Goal: Find specific page/section: Find specific page/section

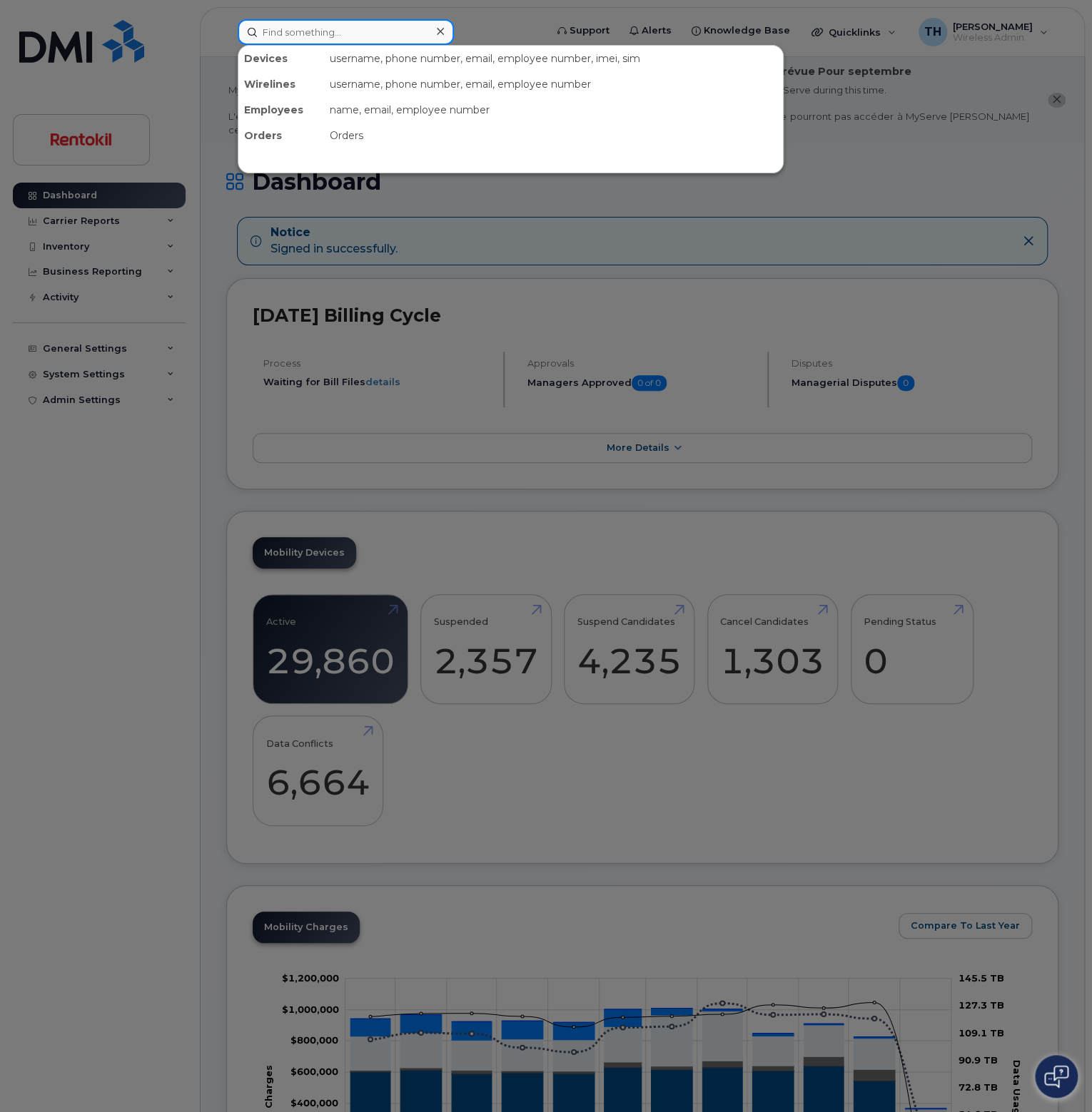
click at [375, 20] on input at bounding box center [345, 32] width 216 height 26
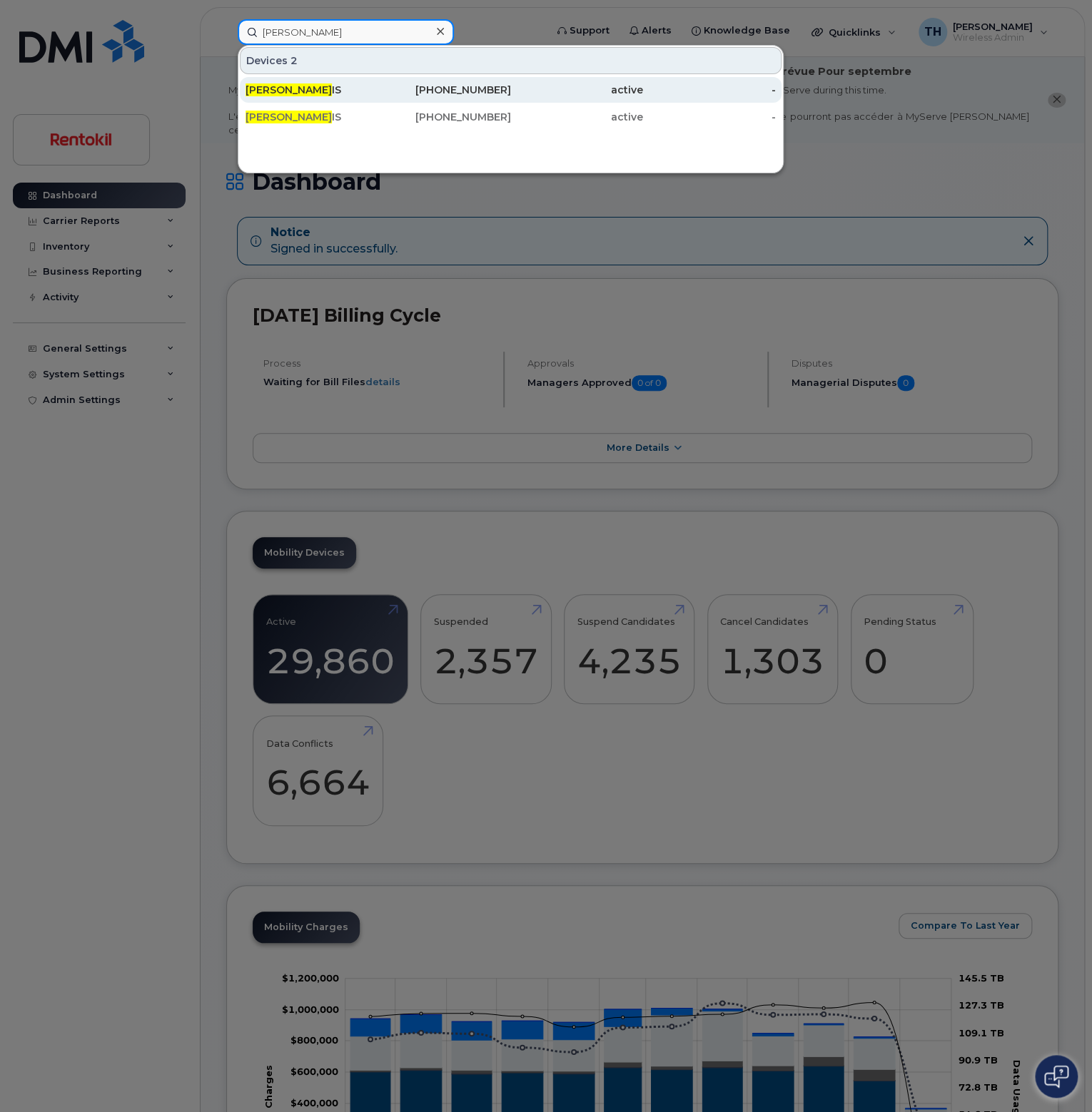
type input "Irv harr"
click at [314, 90] on div "IRV HARR IS" at bounding box center [311, 90] width 132 height 14
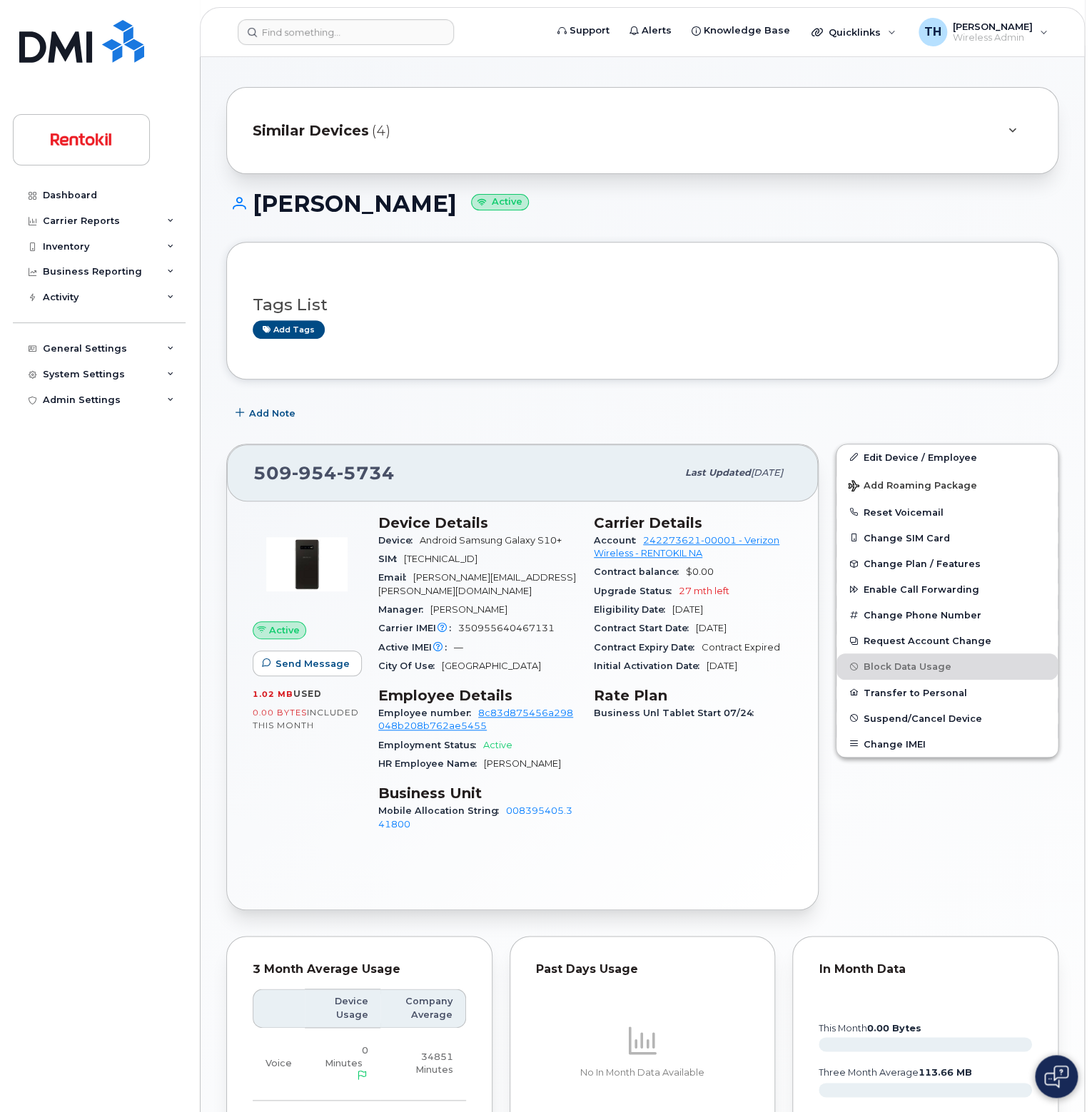
scroll to position [143, 0]
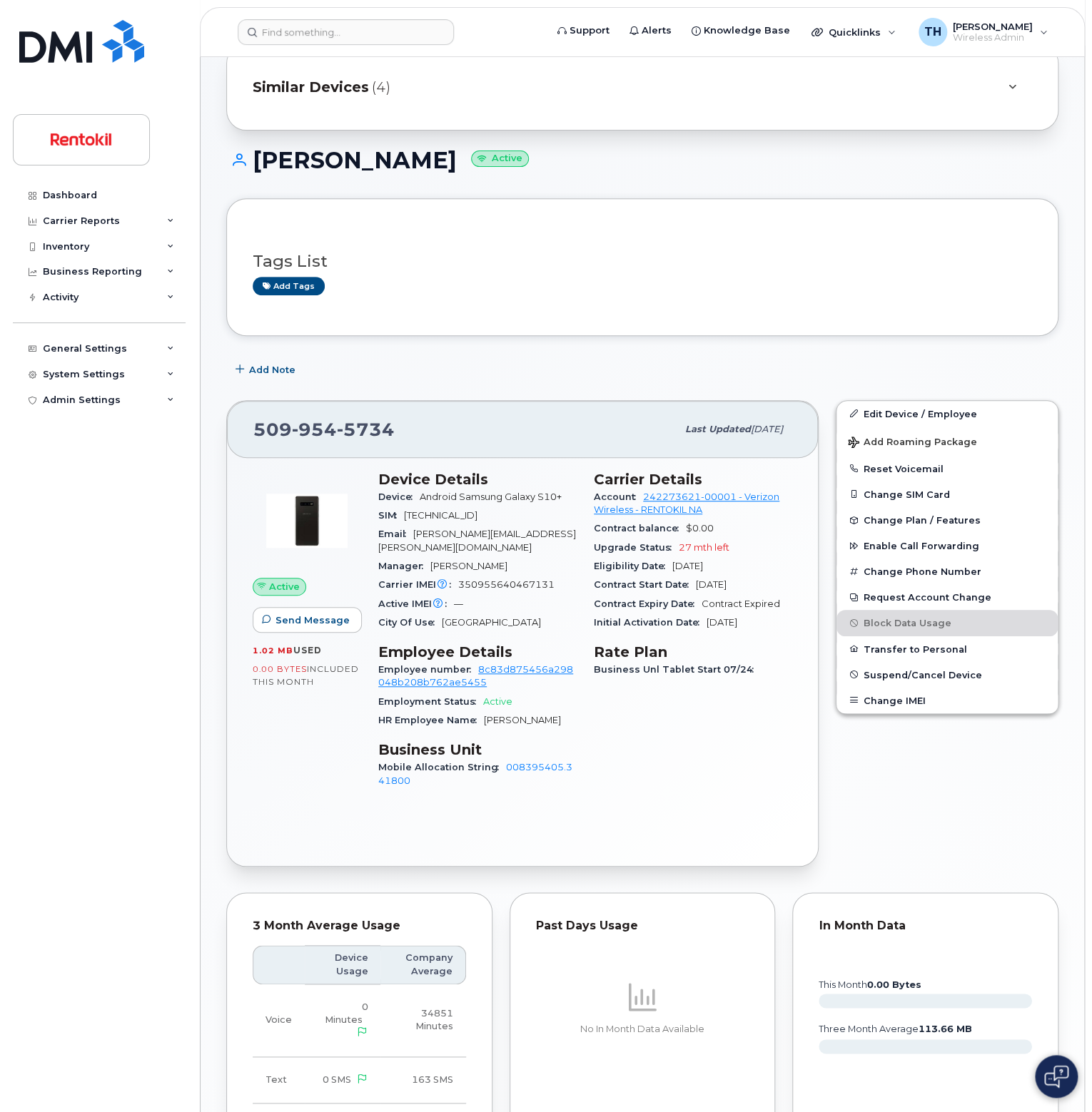
click at [337, 422] on span "954" at bounding box center [366, 429] width 58 height 21
click at [337, 422] on span "954" at bounding box center [366, 429] width 58 height 21
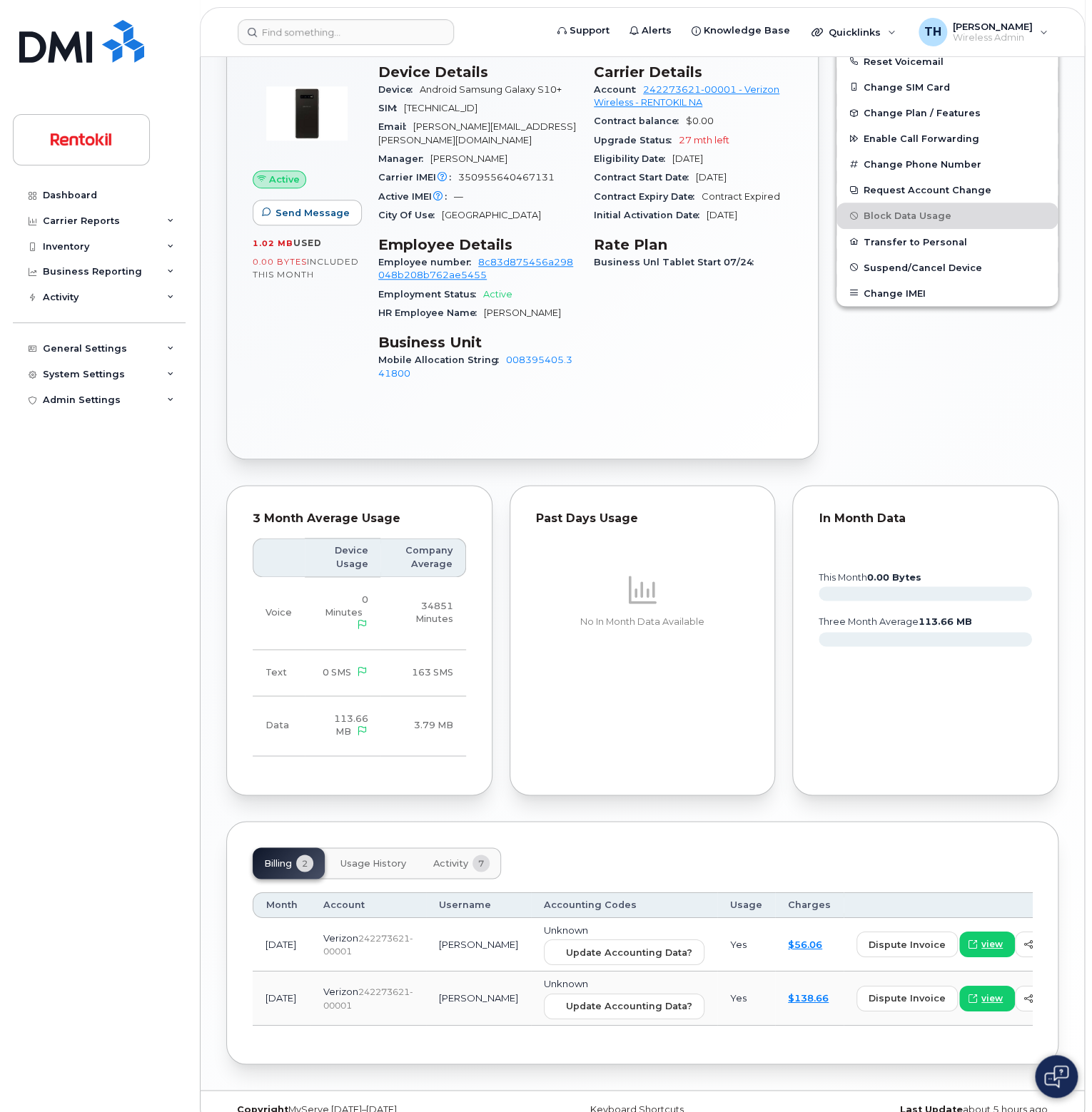
click at [391, 847] on button "Usage History" at bounding box center [373, 863] width 88 height 32
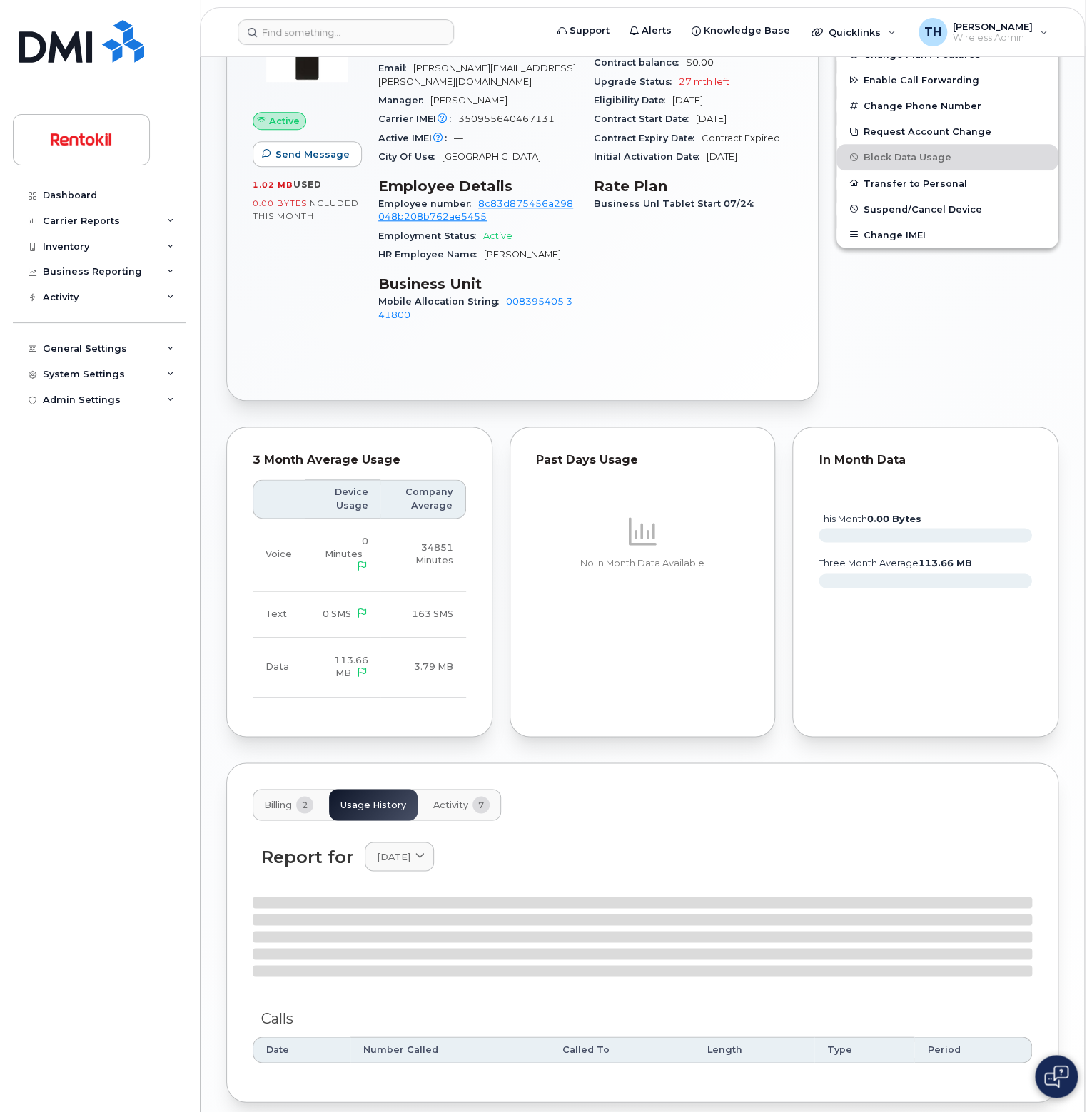
scroll to position [796, 0]
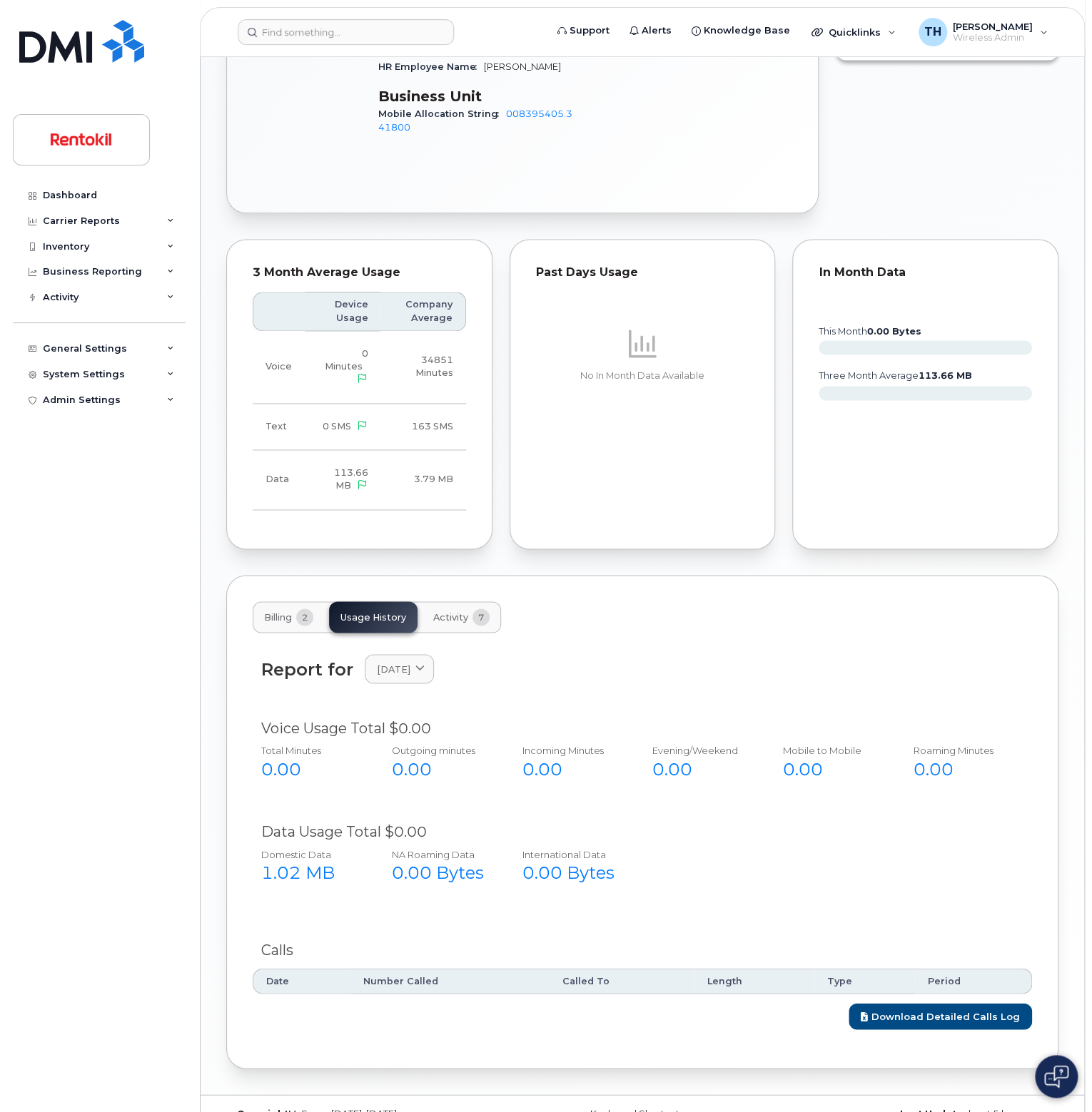
click at [420, 657] on div "Report for July 2025 2025 July June" at bounding box center [641, 677] width 779 height 63
click at [419, 654] on link "July 2025" at bounding box center [399, 668] width 69 height 29
drag, startPoint x: 420, startPoint y: 705, endPoint x: 419, endPoint y: 744, distance: 39.0
click at [420, 727] on div "2025" at bounding box center [432, 738] width 130 height 24
click at [416, 779] on div "June" at bounding box center [432, 790] width 130 height 24
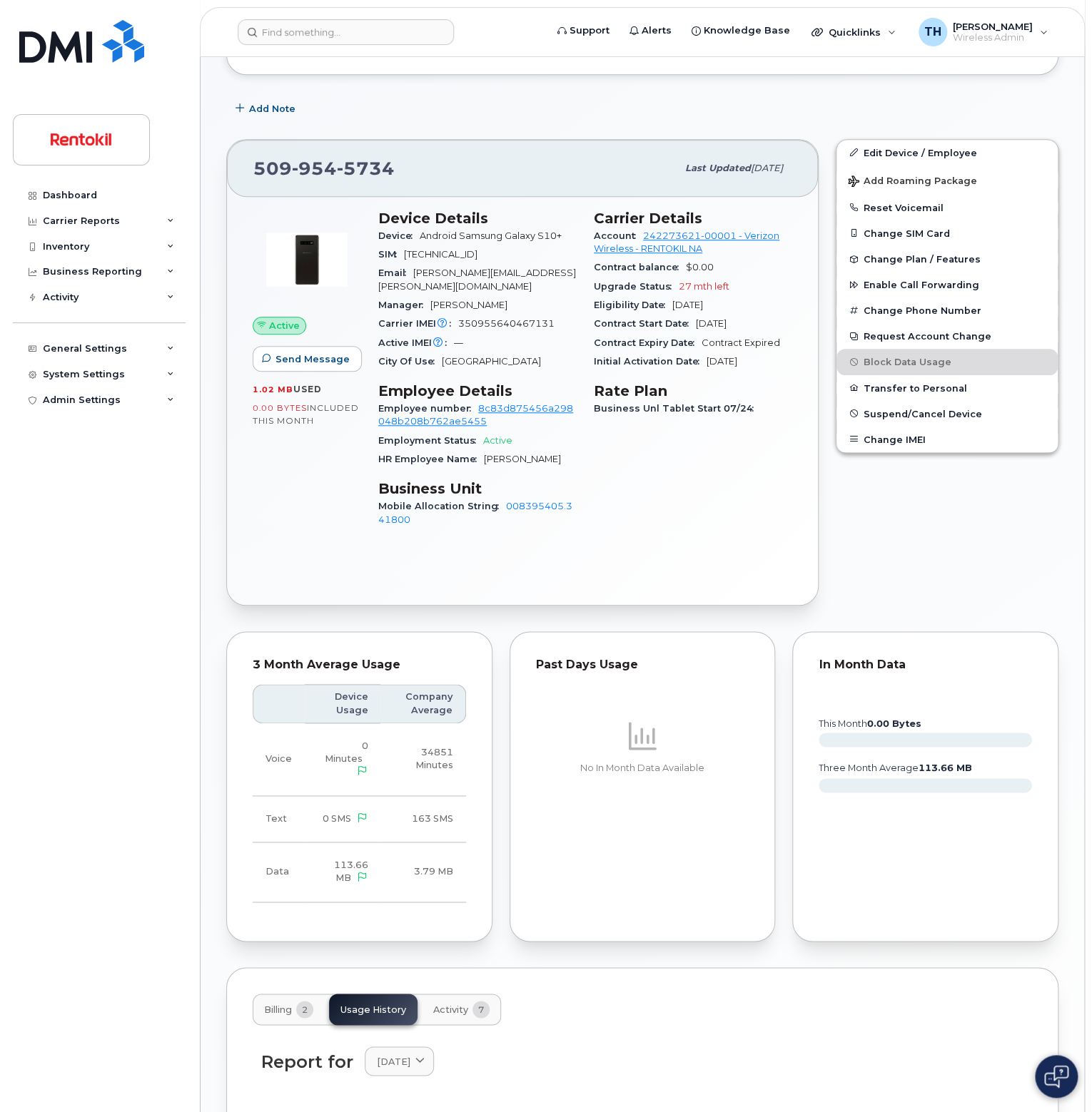
scroll to position [368, 0]
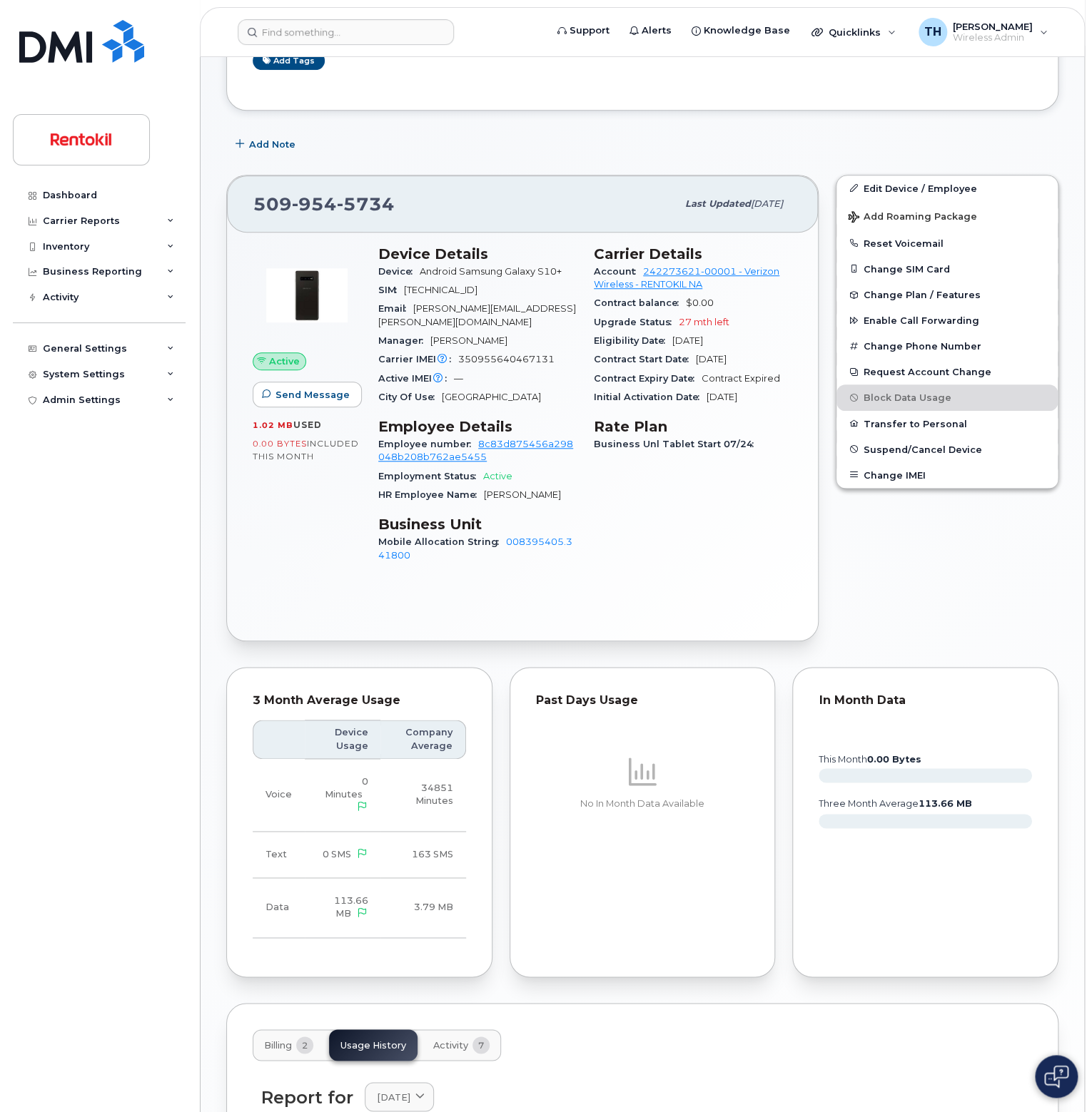
click at [478, 354] on span "350955640467131" at bounding box center [505, 359] width 96 height 11
copy span "350955640467131"
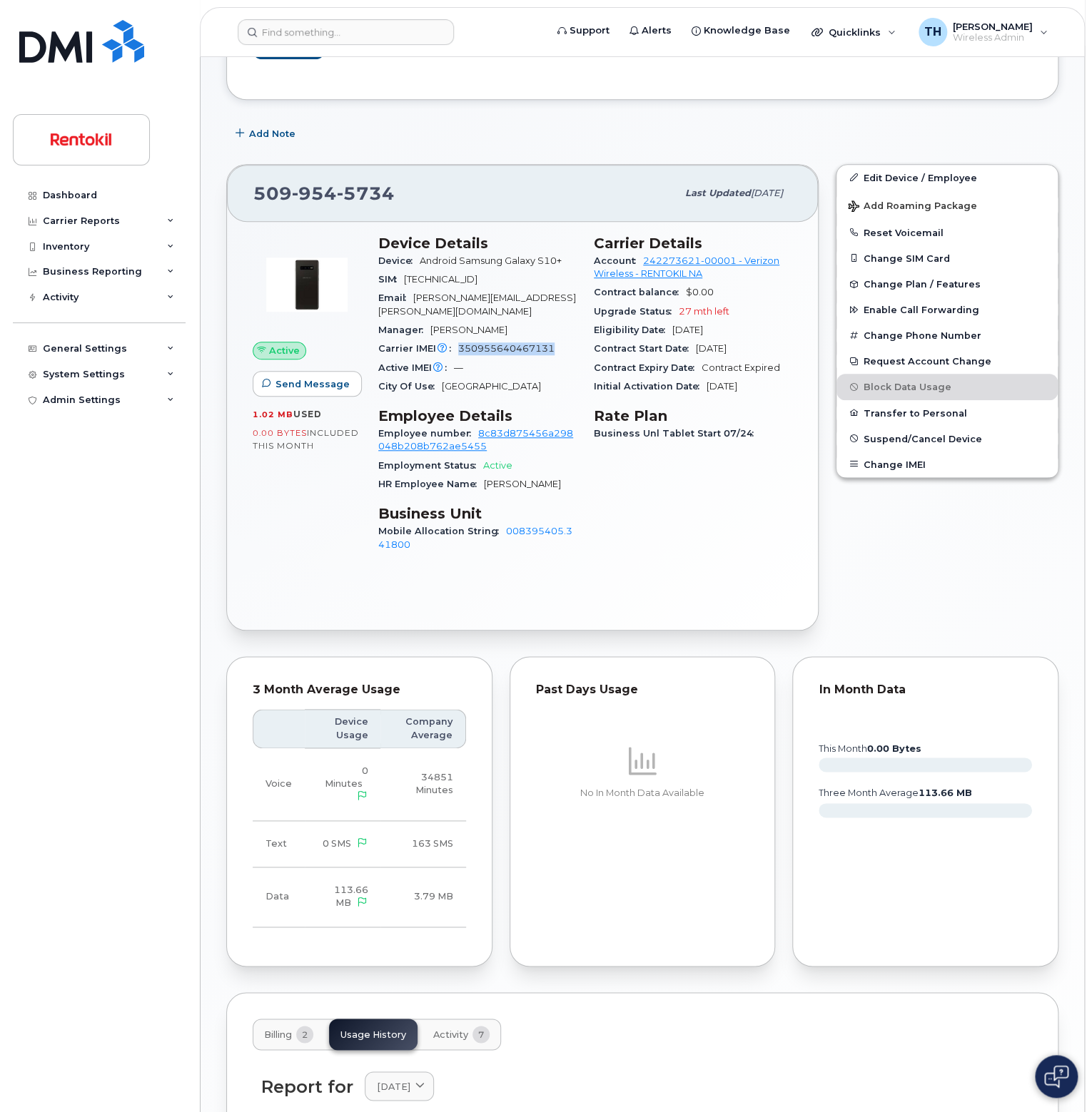
scroll to position [428, 0]
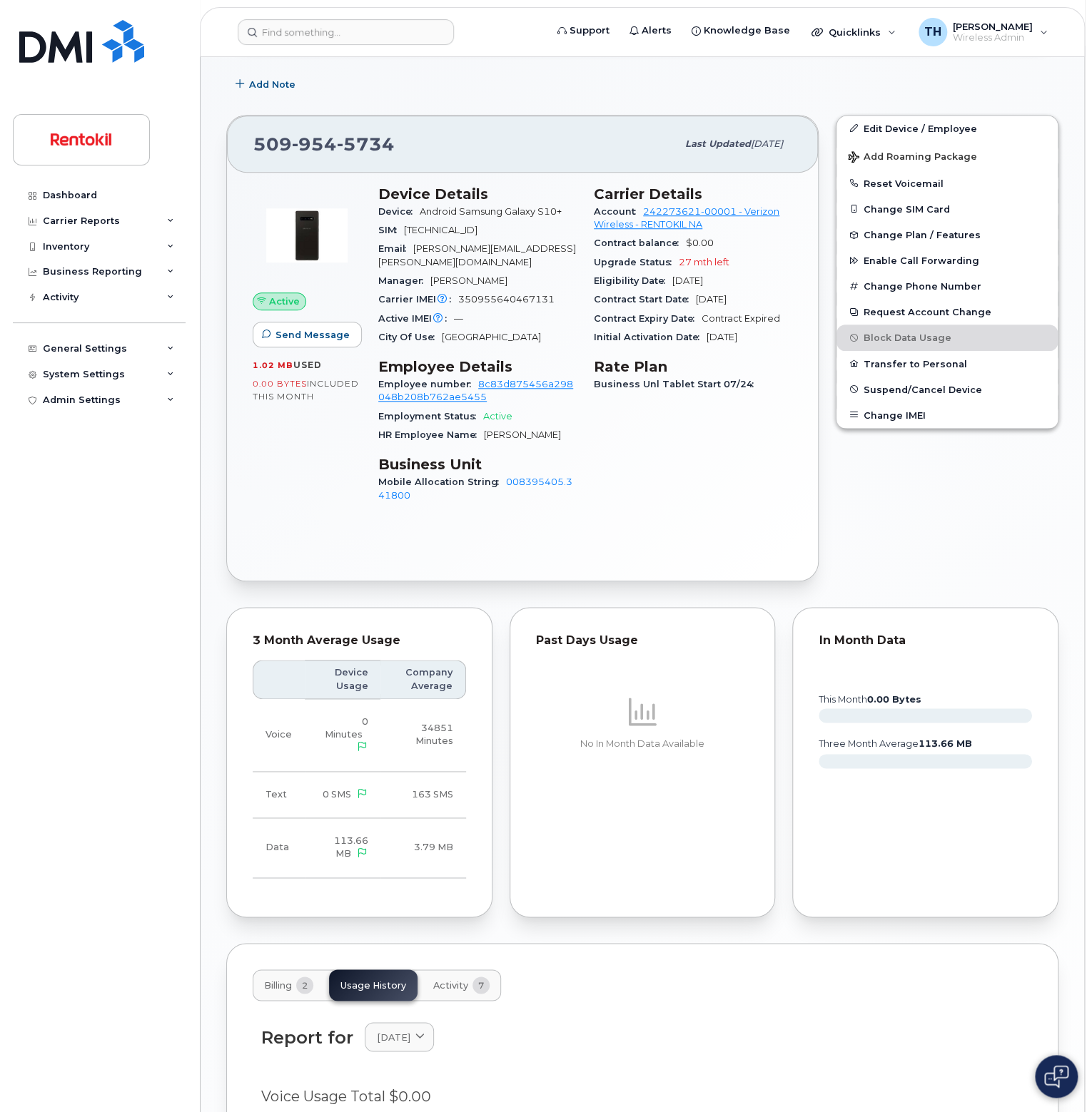
click at [695, 533] on div "Active Send Message 1.02 MB  used 0.00 Bytes  included this month Device Detail…" at bounding box center [522, 377] width 591 height 408
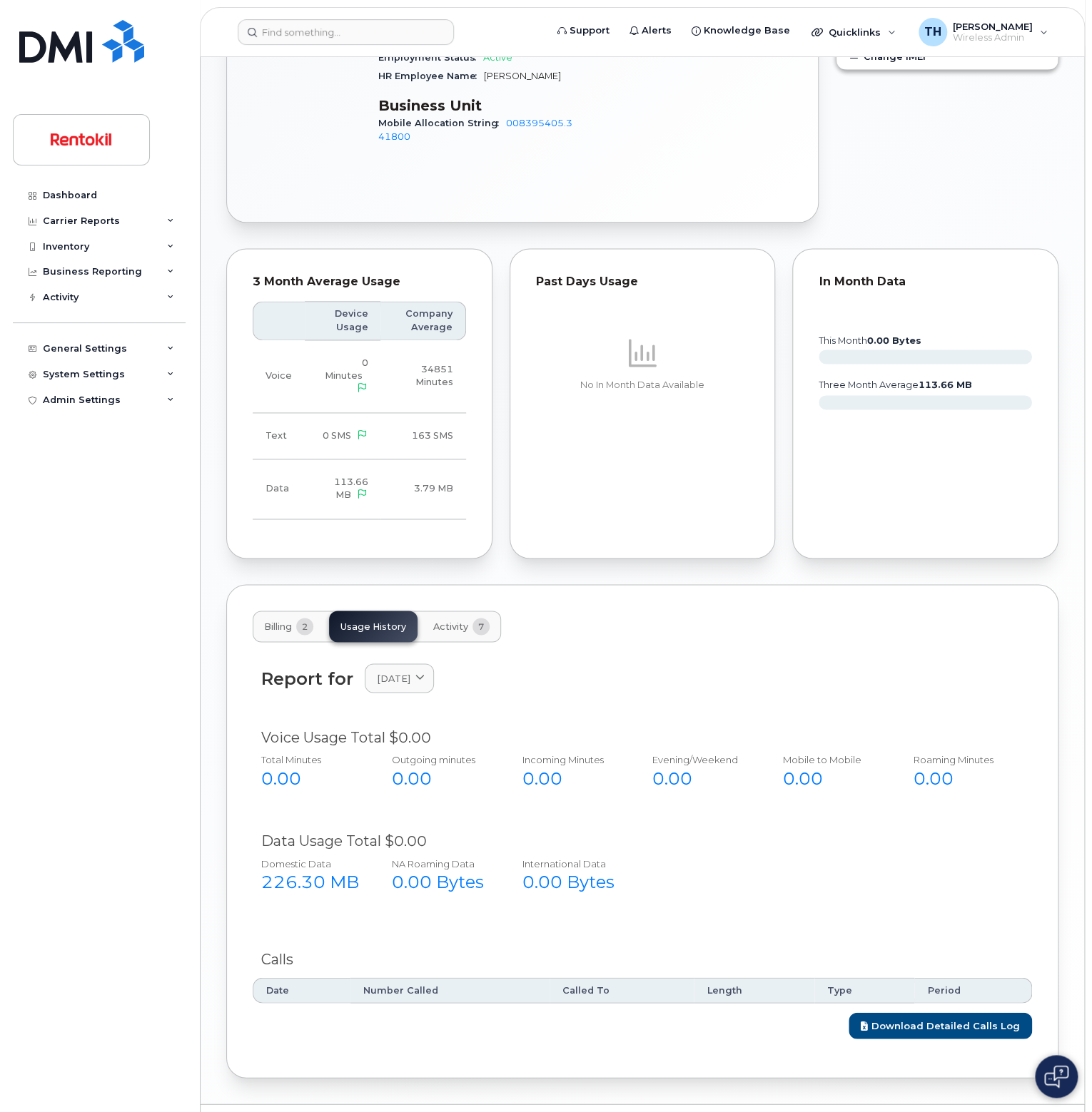
scroll to position [796, 0]
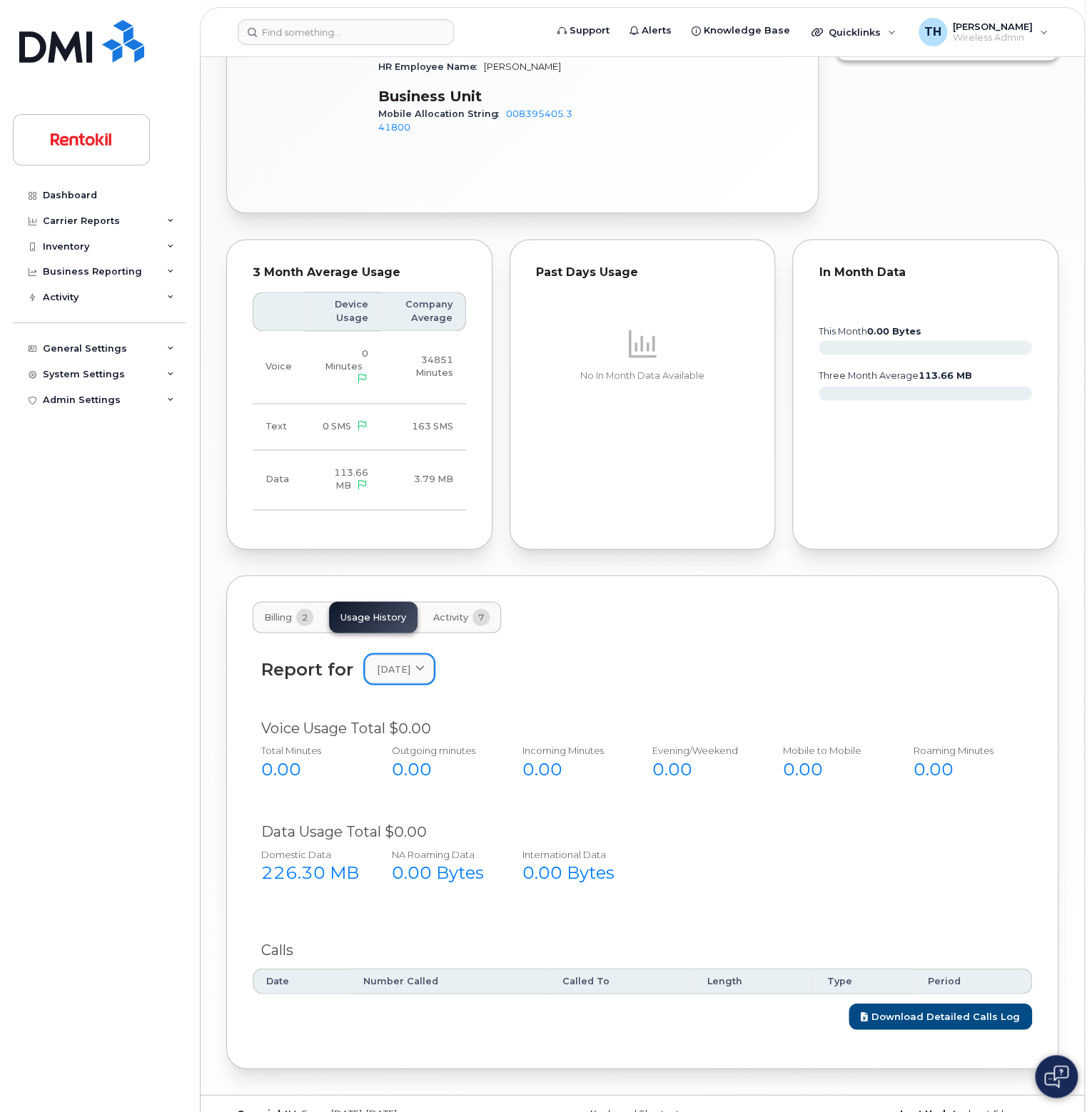
drag, startPoint x: 419, startPoint y: 621, endPoint x: 416, endPoint y: 628, distance: 7.6
click at [417, 646] on div "Report for June 2025 2025 July June" at bounding box center [641, 677] width 779 height 63
click at [413, 656] on link "June 2025" at bounding box center [399, 668] width 69 height 29
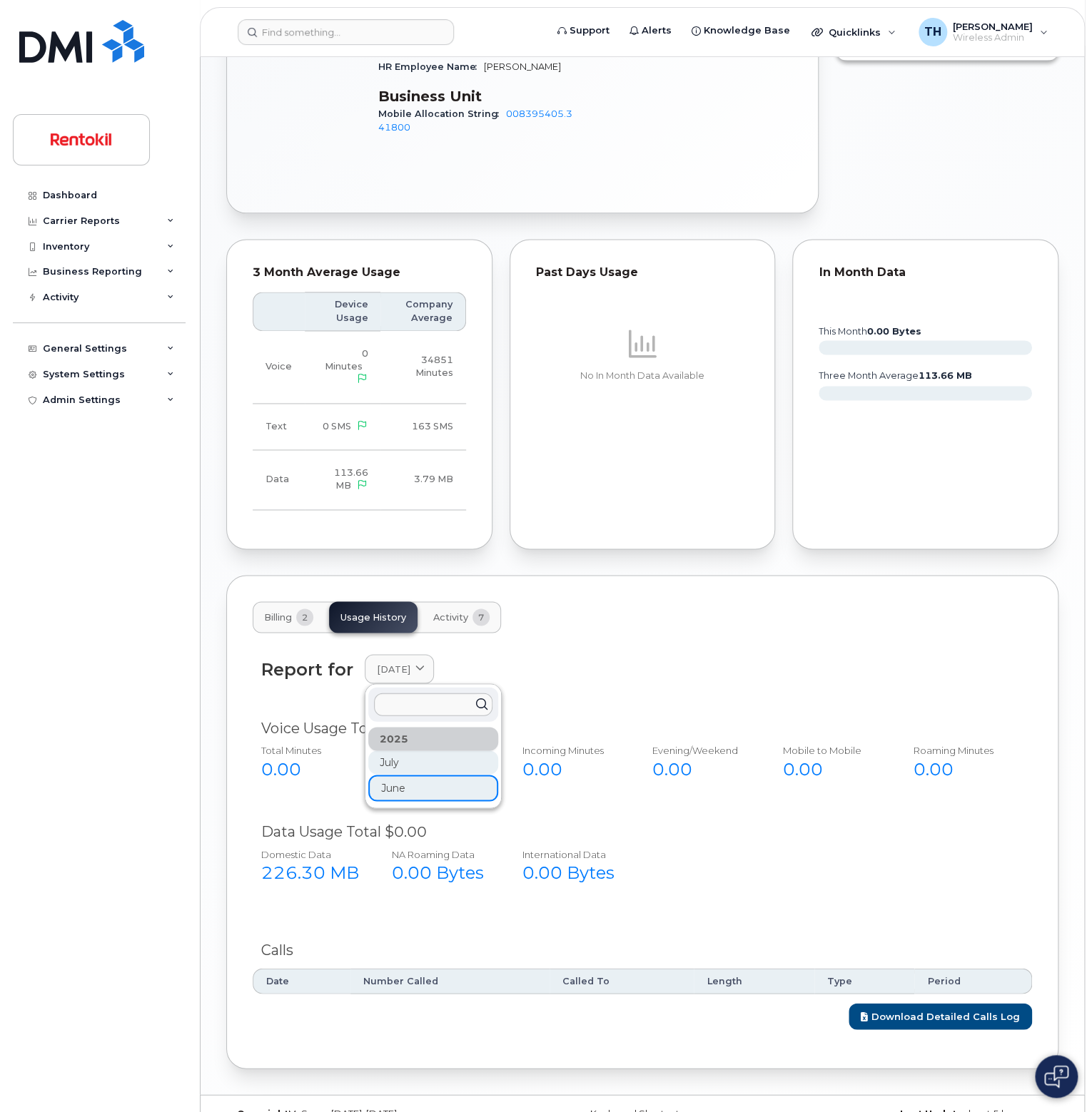
click at [400, 750] on div "July" at bounding box center [432, 762] width 130 height 24
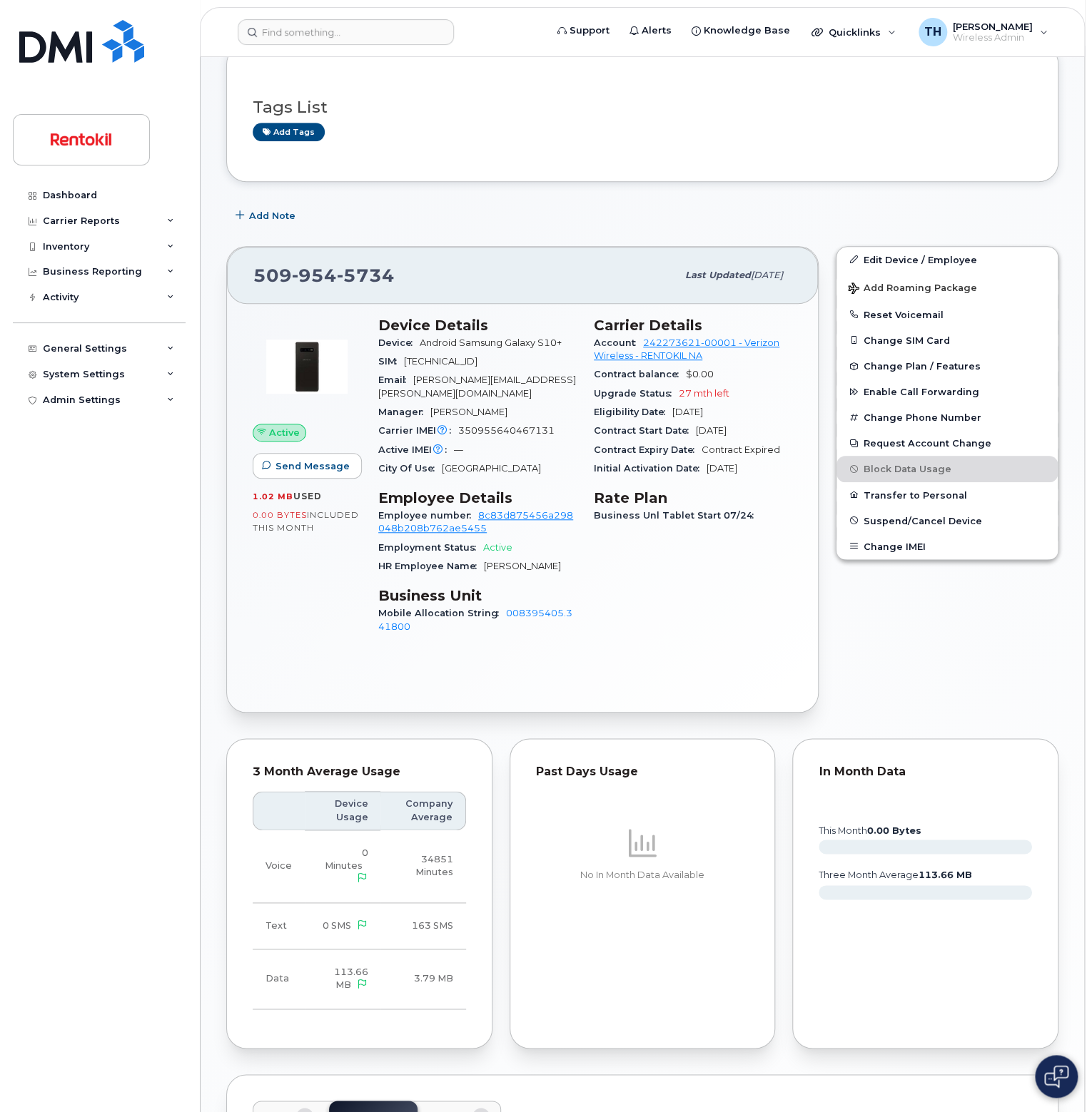
scroll to position [0, 0]
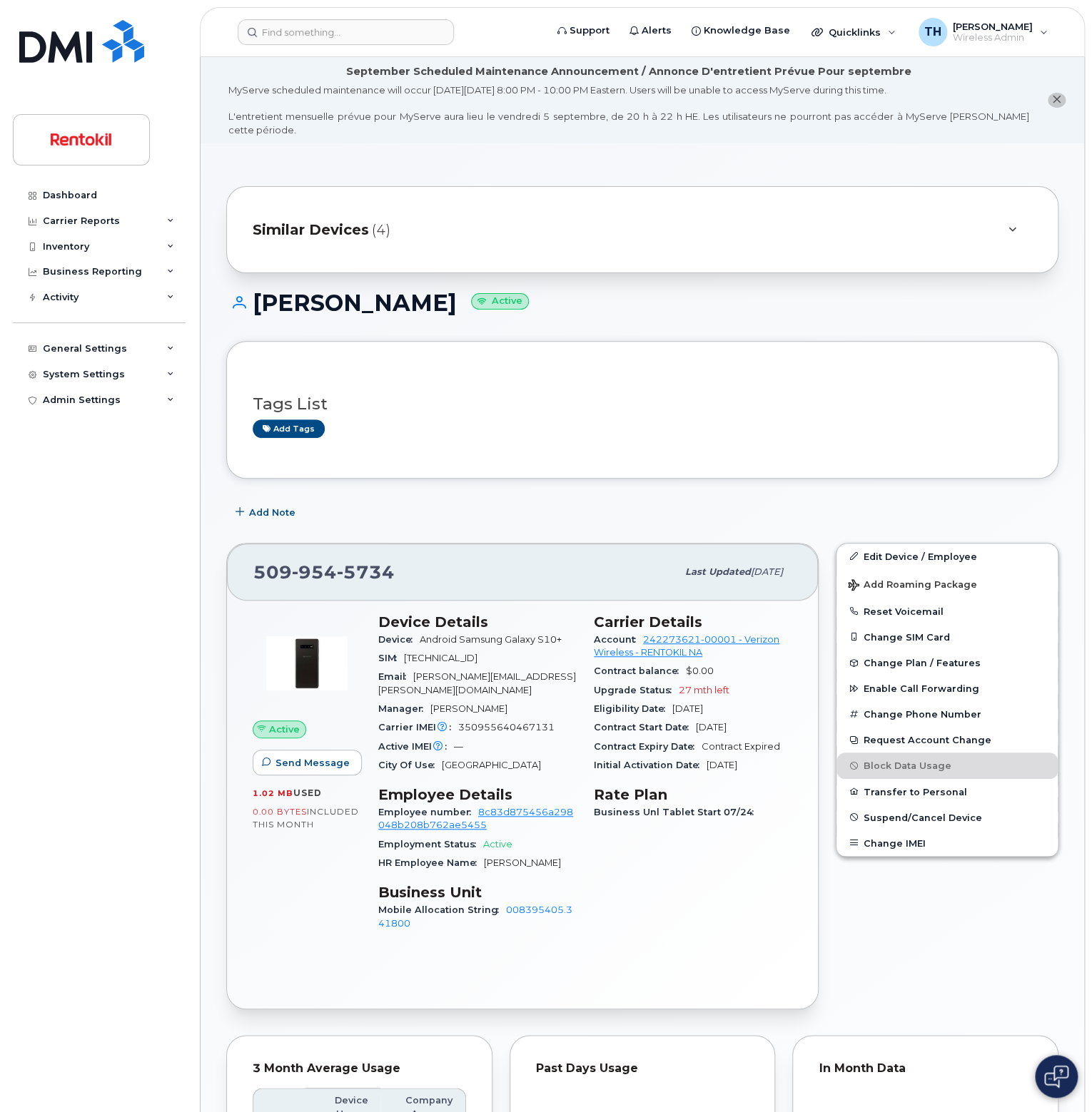
click at [355, 562] on span "5734" at bounding box center [366, 572] width 58 height 21
drag, startPoint x: 560, startPoint y: 623, endPoint x: 422, endPoint y: 626, distance: 138.0
click at [422, 634] on span "Android Samsung Galaxy S10+" at bounding box center [490, 639] width 142 height 11
click at [477, 653] on span "89148000011794394179" at bounding box center [440, 658] width 73 height 11
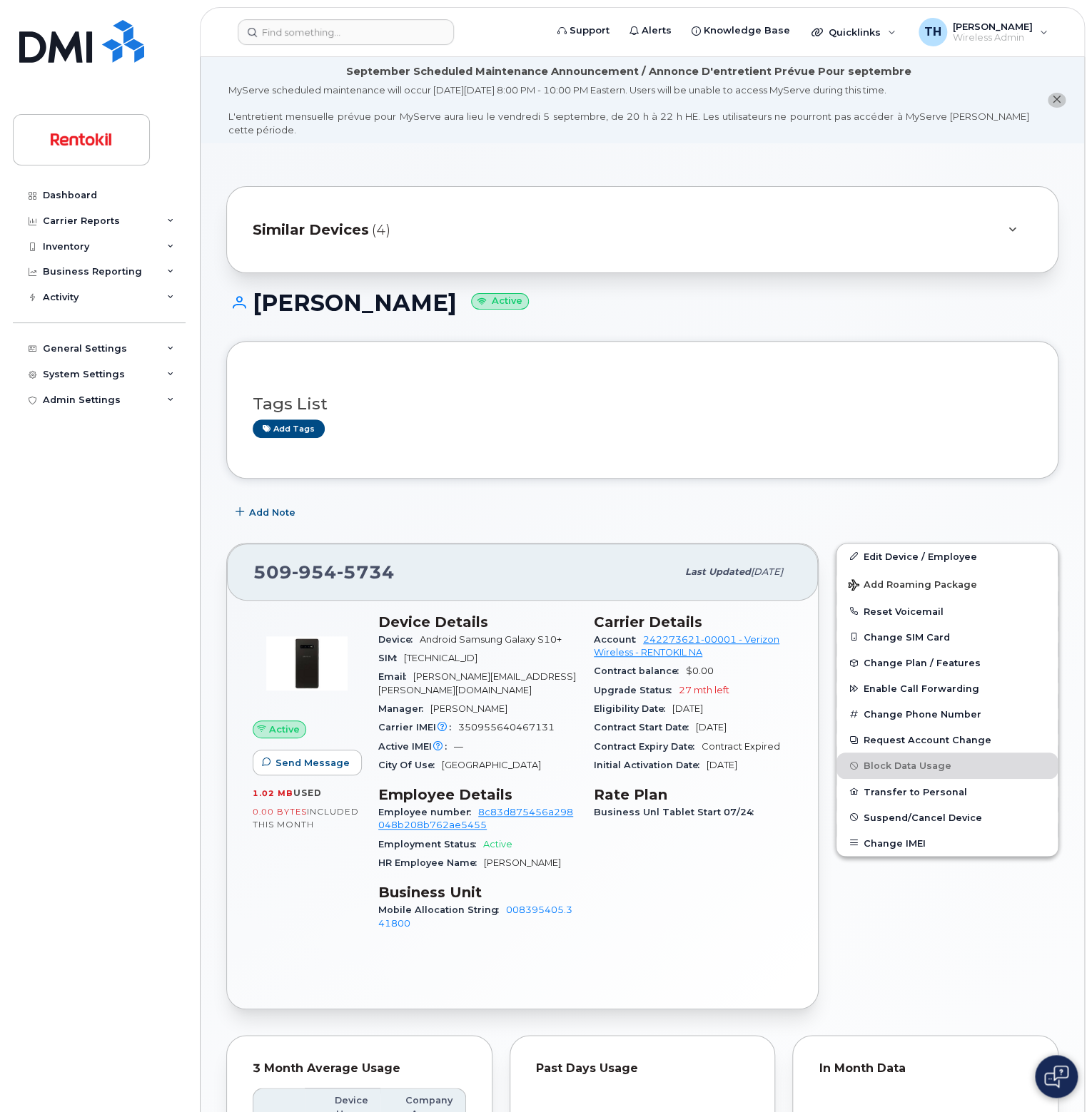
click at [477, 653] on span "89148000011794394179" at bounding box center [440, 658] width 73 height 11
click at [491, 722] on span "350955640467131" at bounding box center [505, 728] width 96 height 11
copy span "350955640467131"
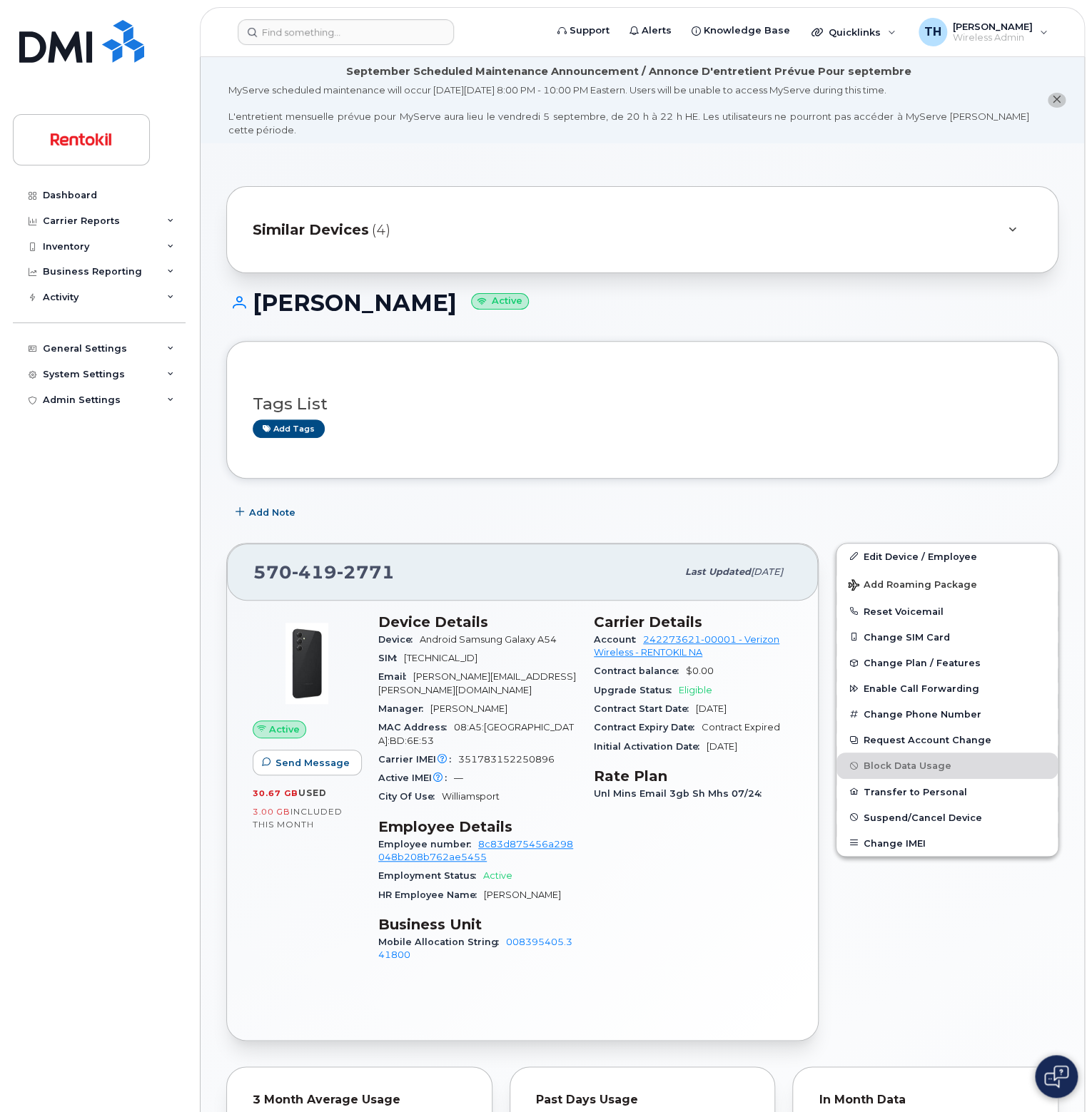
click at [454, 653] on span "[TECHNICAL_ID]" at bounding box center [440, 658] width 73 height 11
drag, startPoint x: 492, startPoint y: 713, endPoint x: 492, endPoint y: 722, distance: 9.0
click at [492, 754] on span "351783152250896" at bounding box center [505, 759] width 96 height 11
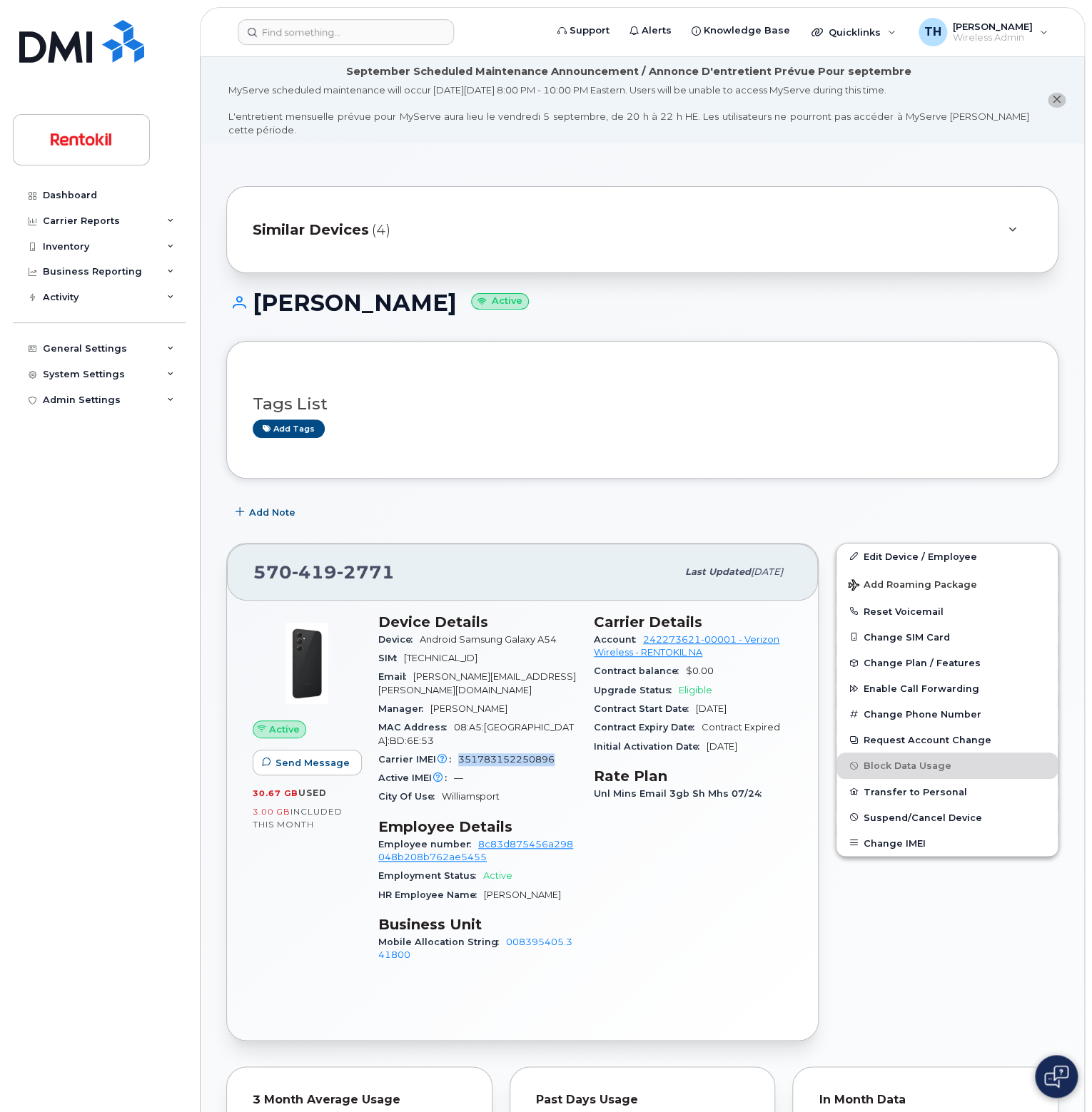
copy span "351783152250896"
